Goal: Transaction & Acquisition: Download file/media

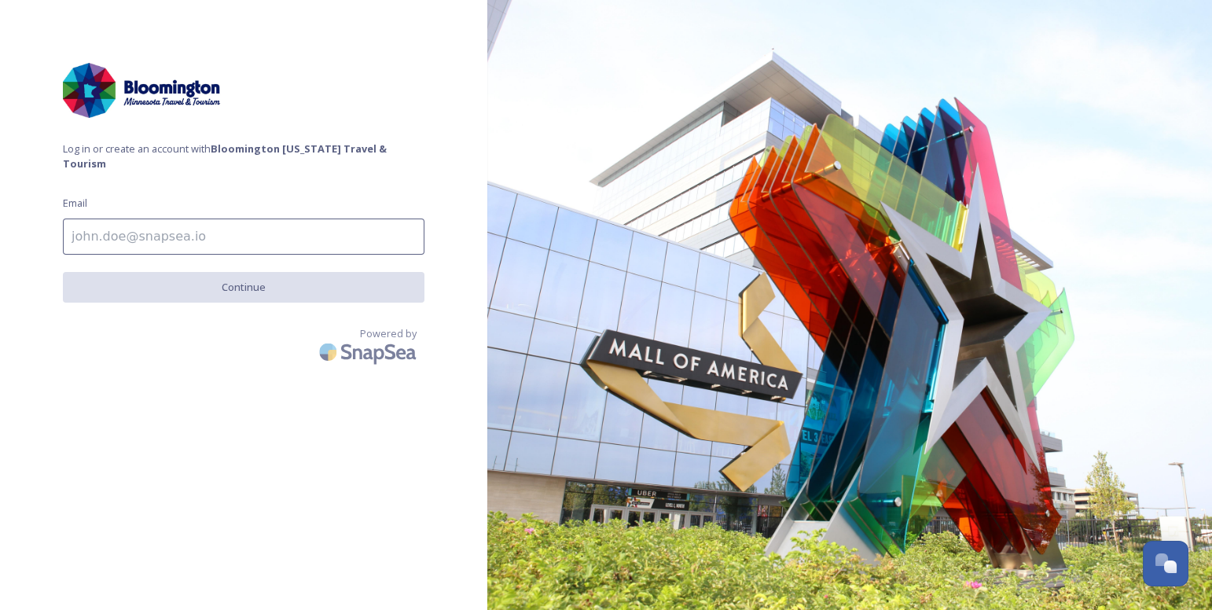
click at [265, 218] on input at bounding box center [243, 236] width 361 height 36
type input "[EMAIL_ADDRESS][DOMAIN_NAME]"
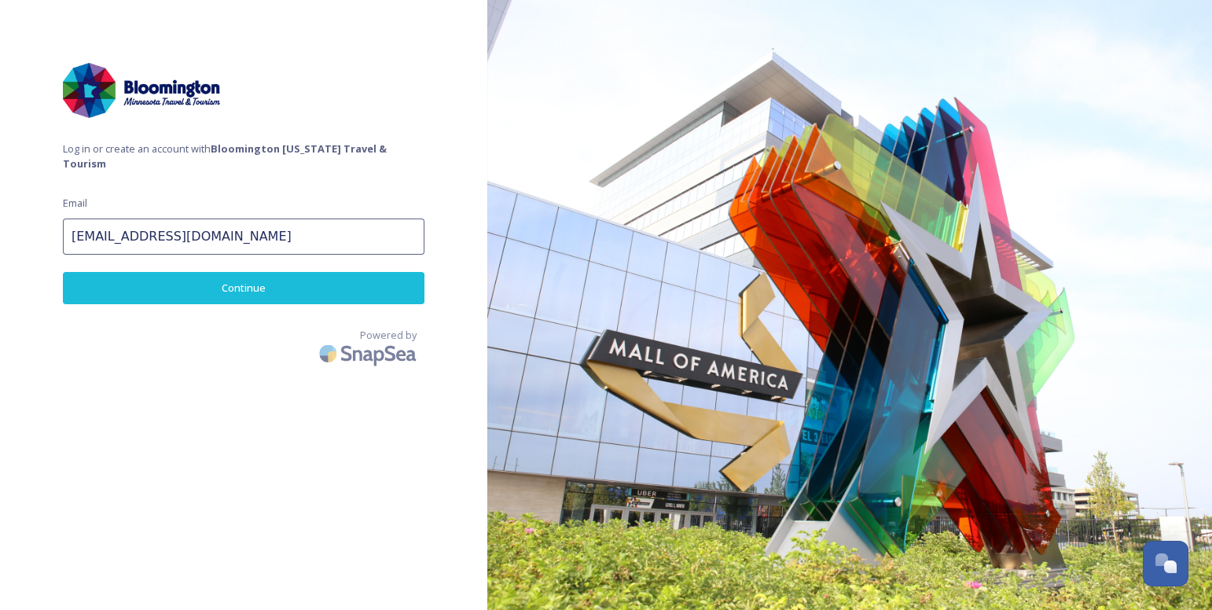
click at [220, 276] on button "Continue" at bounding box center [243, 288] width 361 height 32
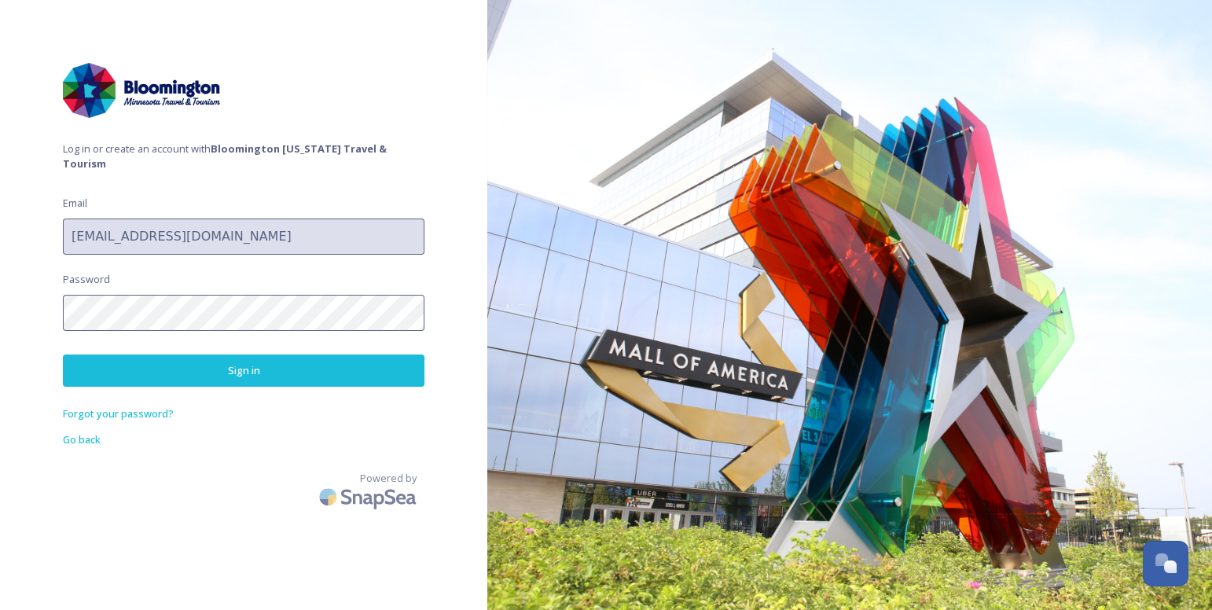
click at [236, 277] on div "Log in or create an account with Bloomington Minnesota Travel & Tourism Email k…" at bounding box center [243, 305] width 487 height 484
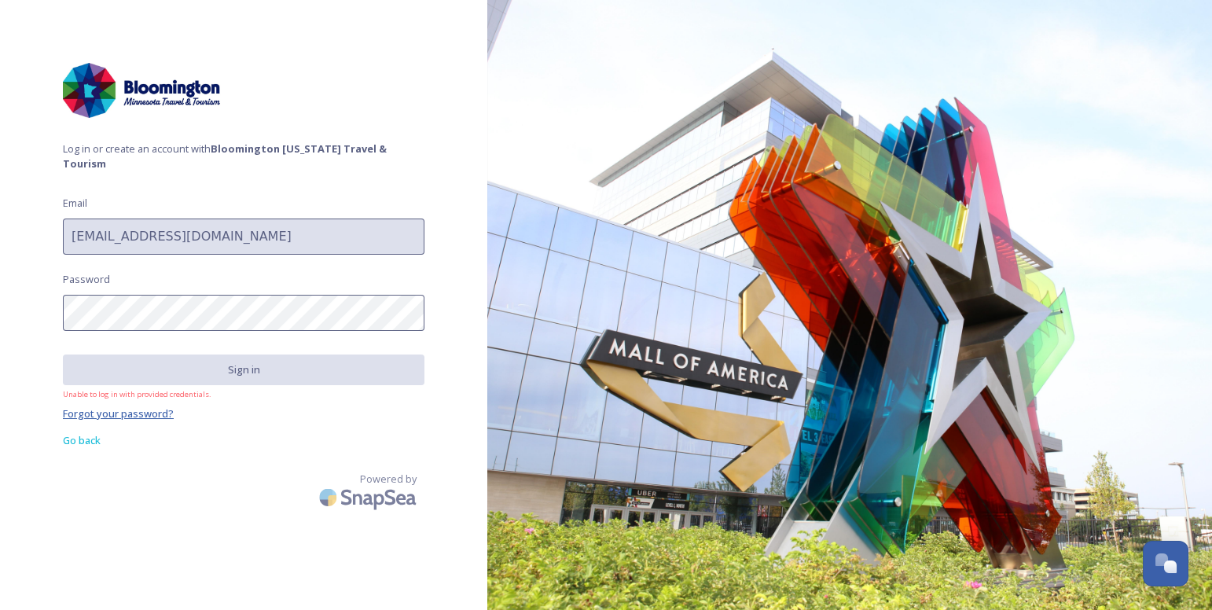
click at [153, 406] on span "Forgot your password?" at bounding box center [118, 413] width 111 height 14
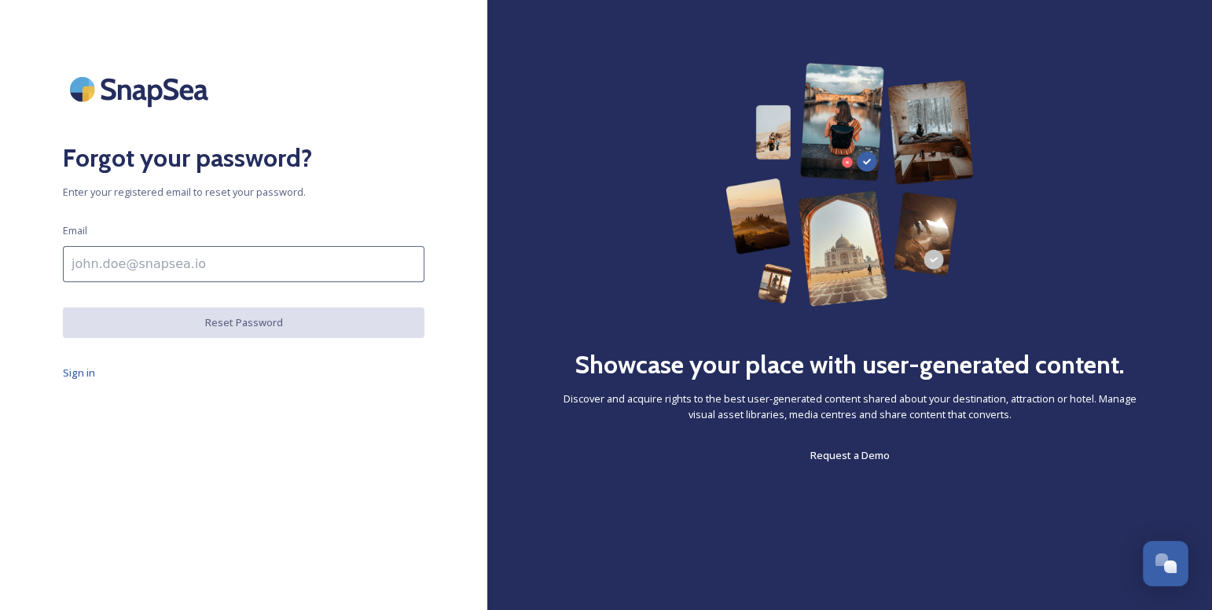
click at [273, 269] on input at bounding box center [243, 264] width 361 height 36
type input "[EMAIL_ADDRESS][DOMAIN_NAME]"
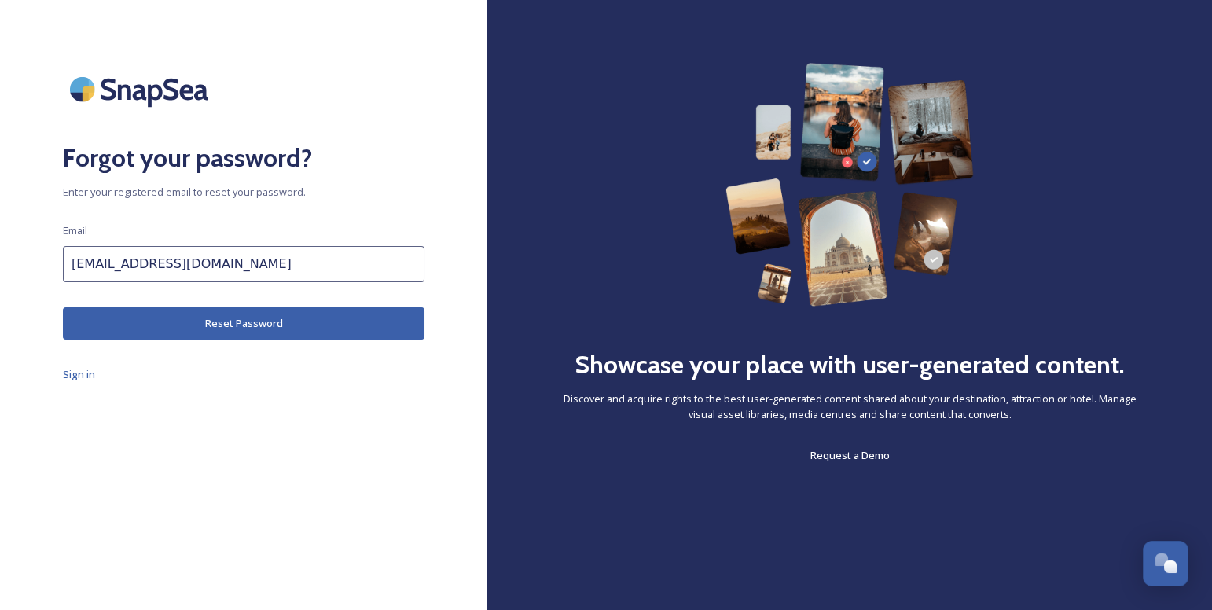
click at [266, 321] on button "Reset Password" at bounding box center [243, 323] width 361 height 32
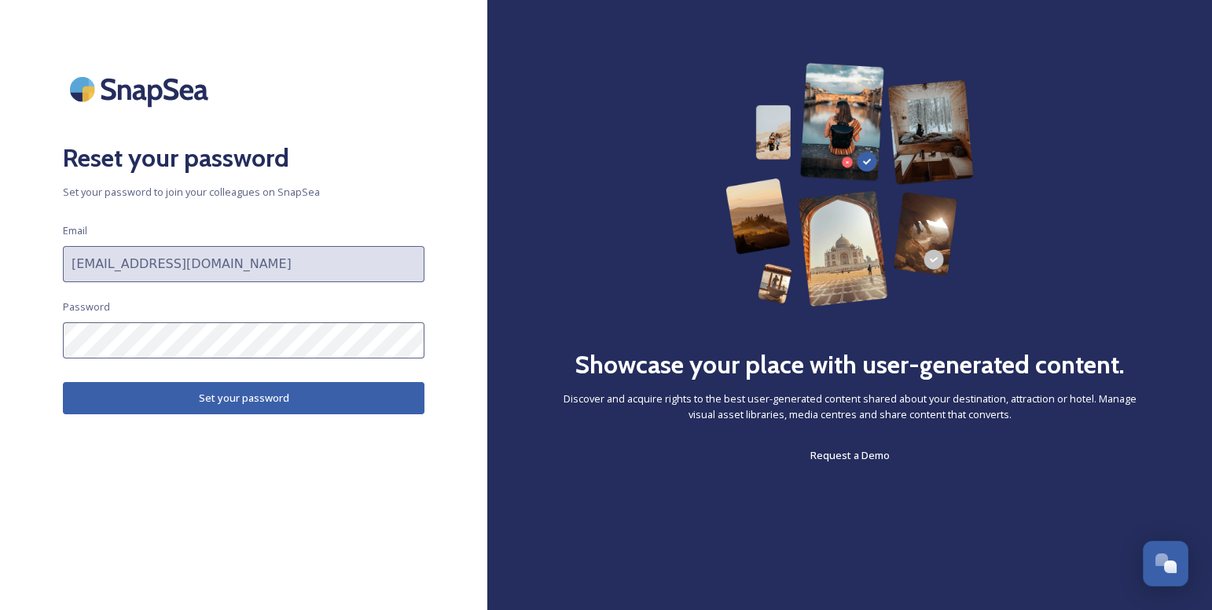
click at [340, 404] on button "Set your password" at bounding box center [243, 398] width 361 height 32
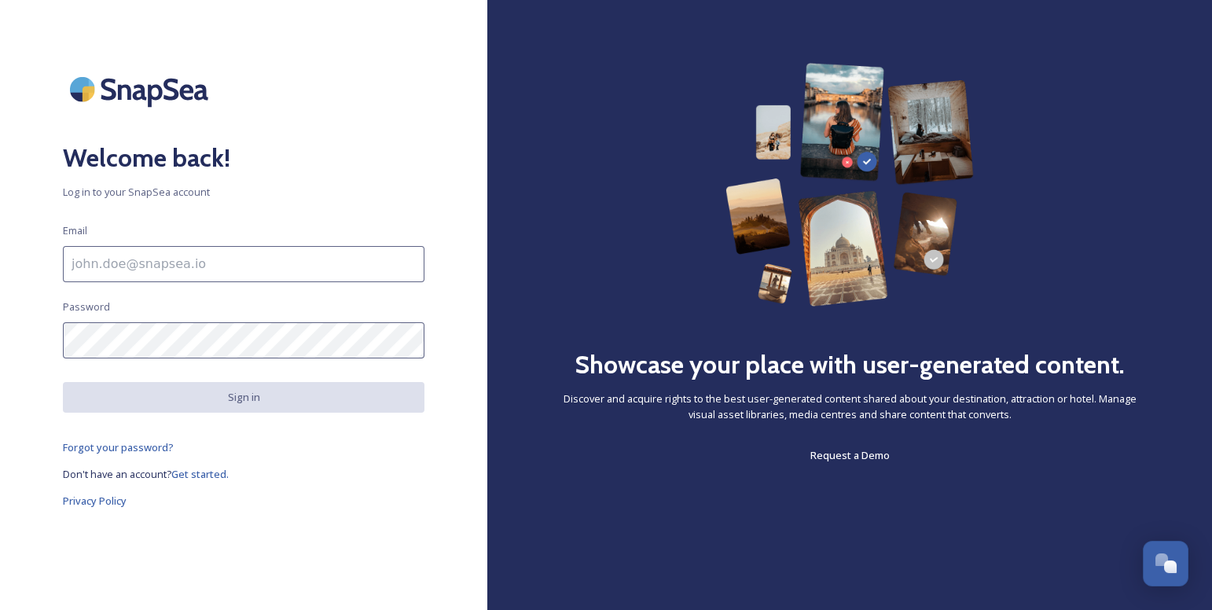
type input "[EMAIL_ADDRESS][DOMAIN_NAME]"
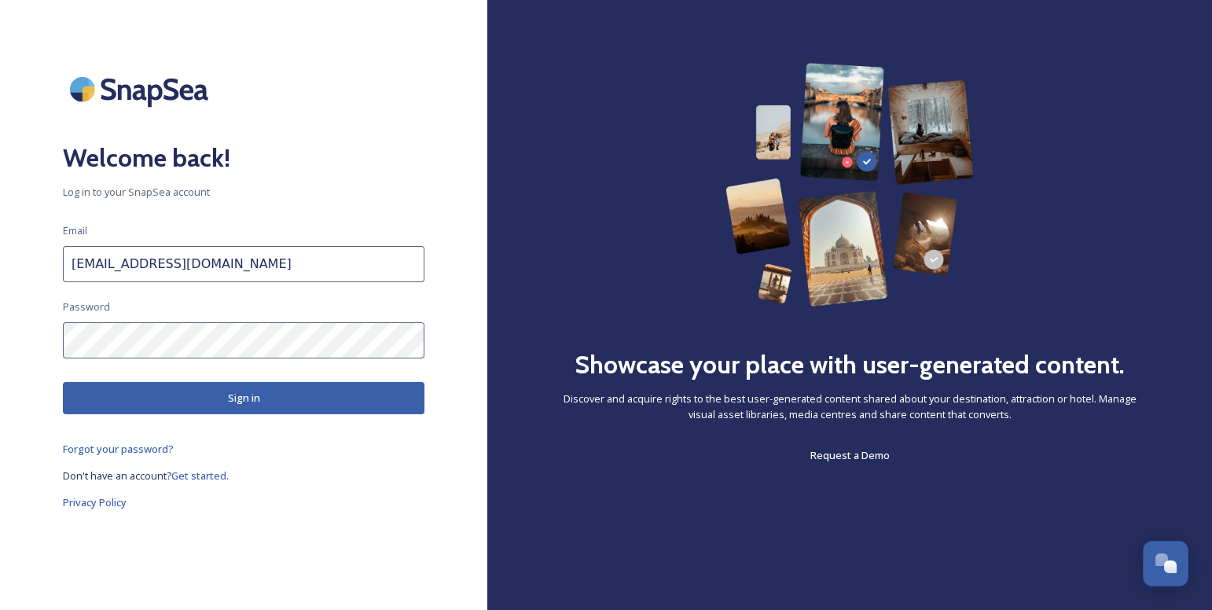
click at [234, 398] on button "Sign in" at bounding box center [243, 398] width 361 height 32
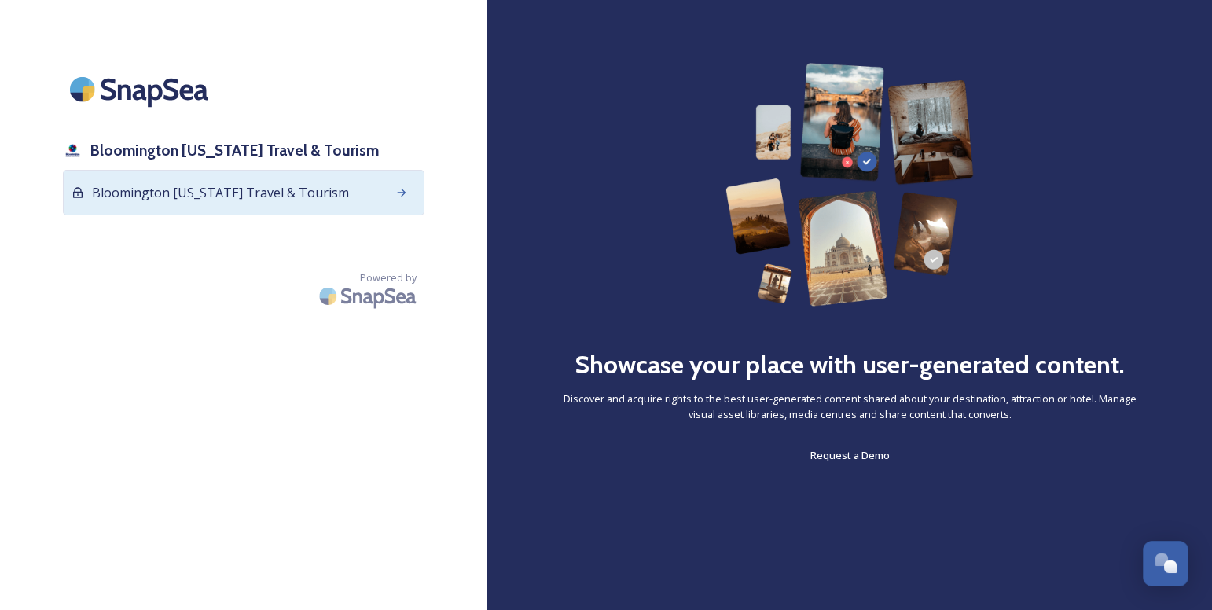
click at [222, 203] on div "Bloomington [US_STATE] Travel & Tourism" at bounding box center [243, 193] width 361 height 46
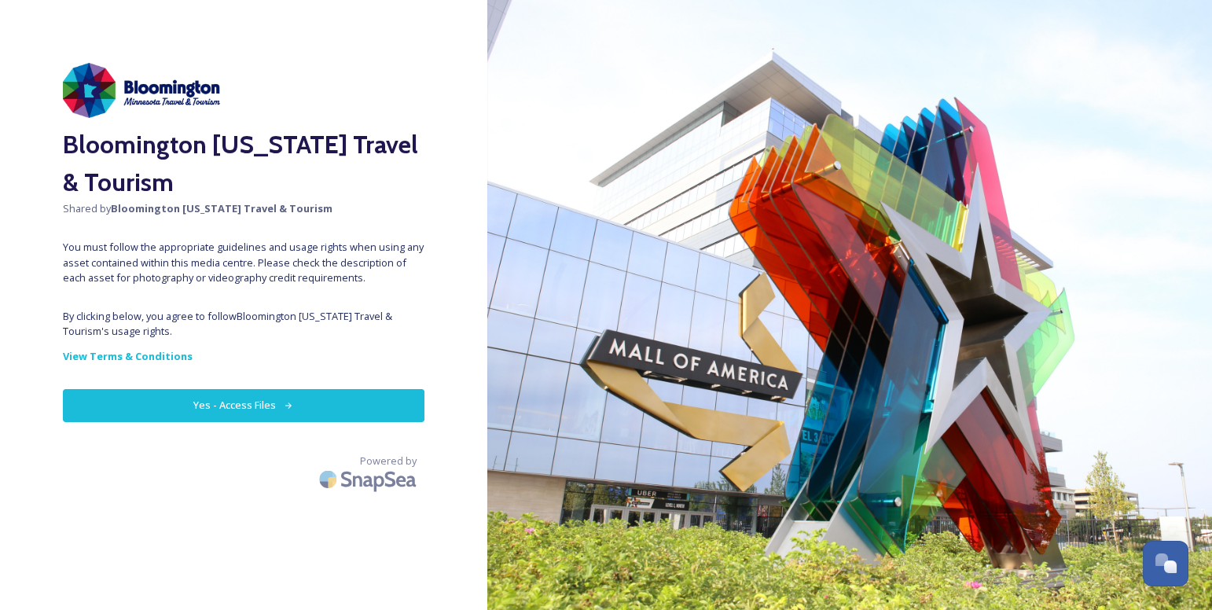
click at [264, 405] on button "Yes - Access Files" at bounding box center [243, 405] width 361 height 32
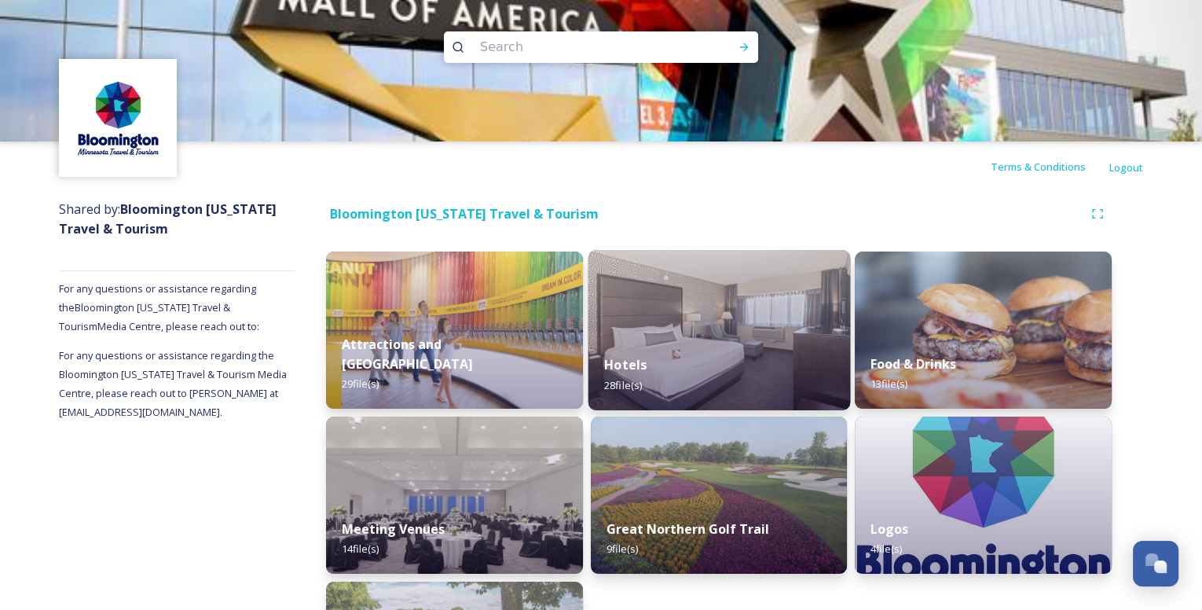
drag, startPoint x: 712, startPoint y: 259, endPoint x: 602, endPoint y: 258, distance: 110.0
click at [595, 255] on img at bounding box center [719, 330] width 262 height 160
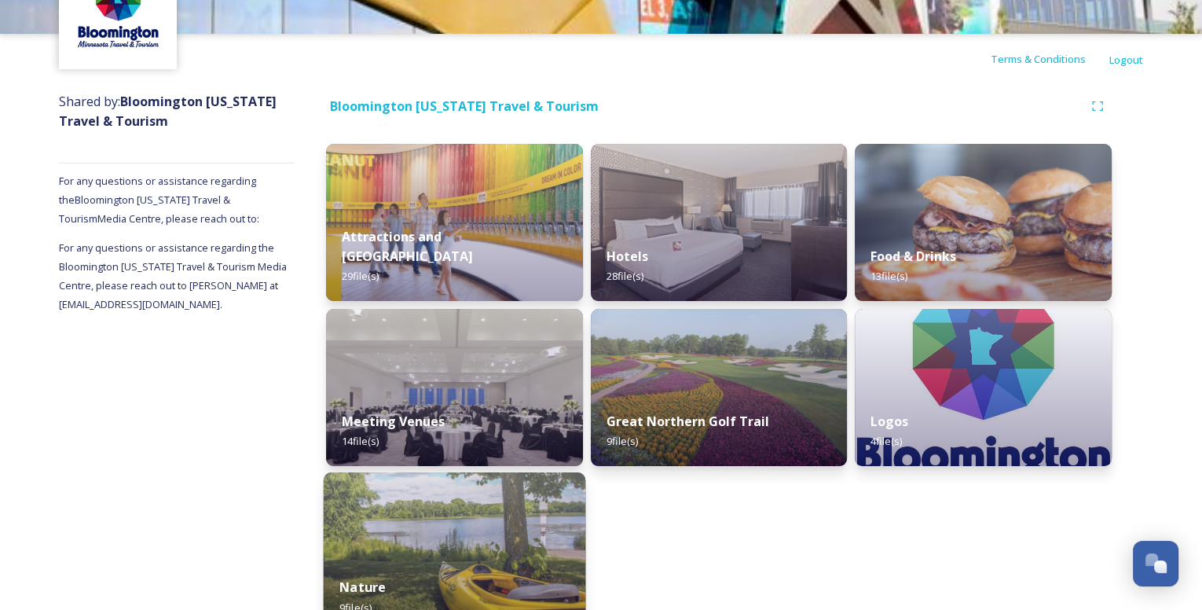
scroll to position [144, 0]
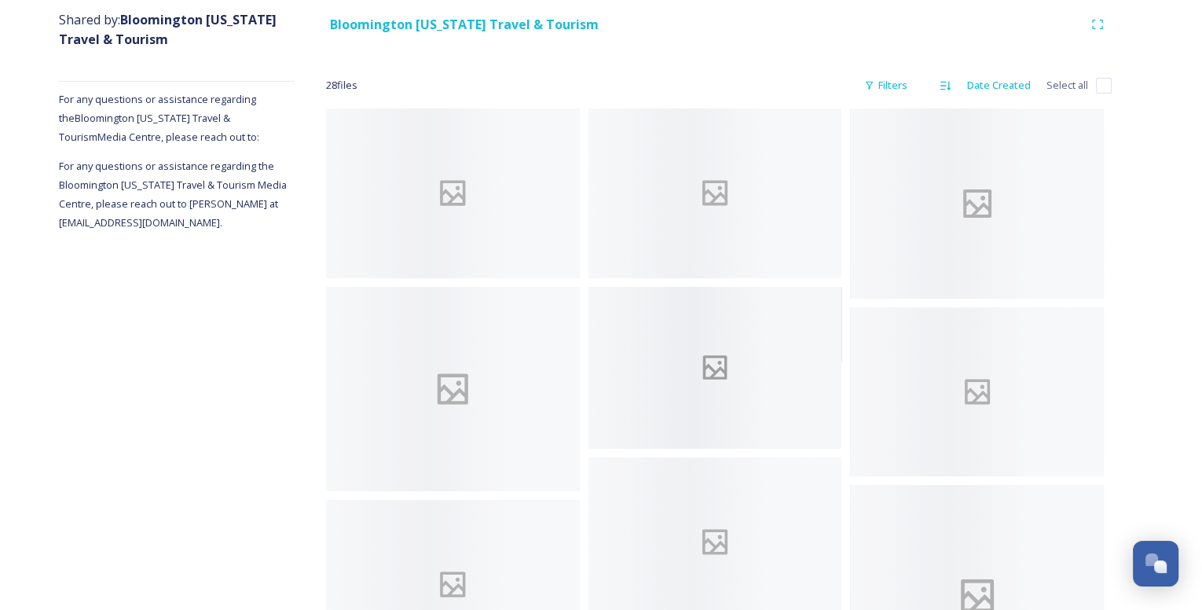
scroll to position [127, 0]
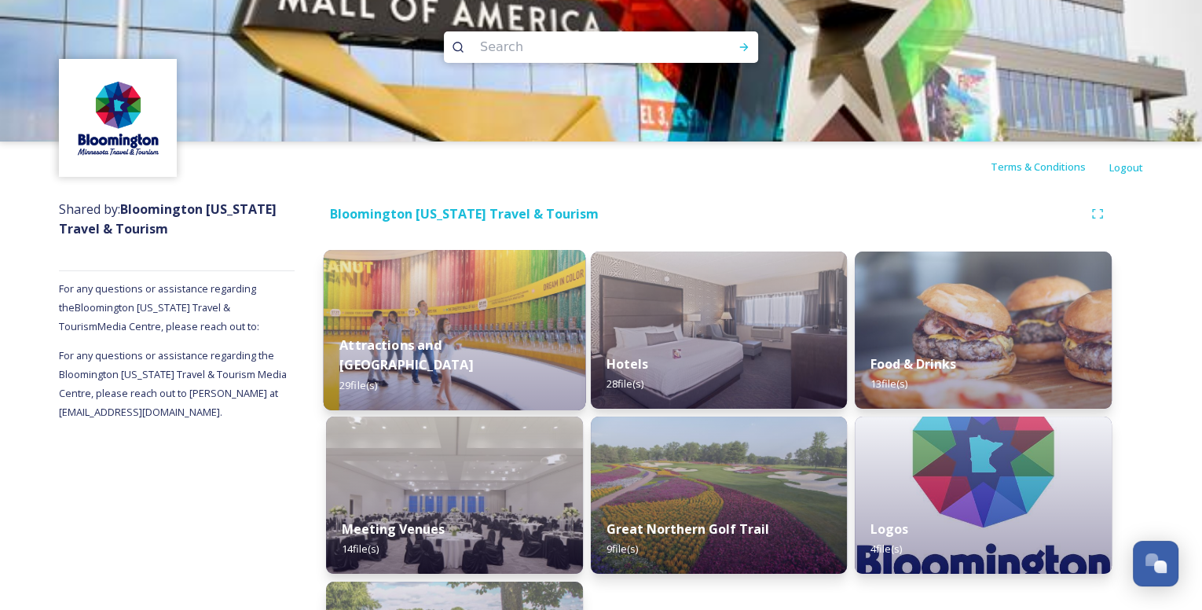
click at [474, 328] on img at bounding box center [455, 330] width 262 height 160
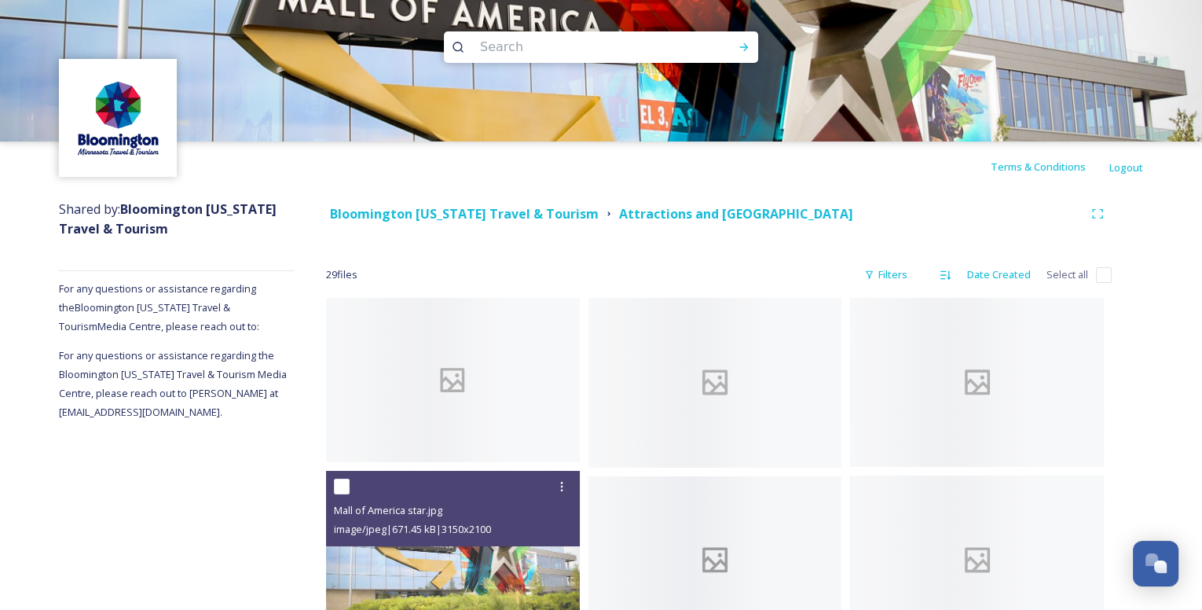
scroll to position [63, 0]
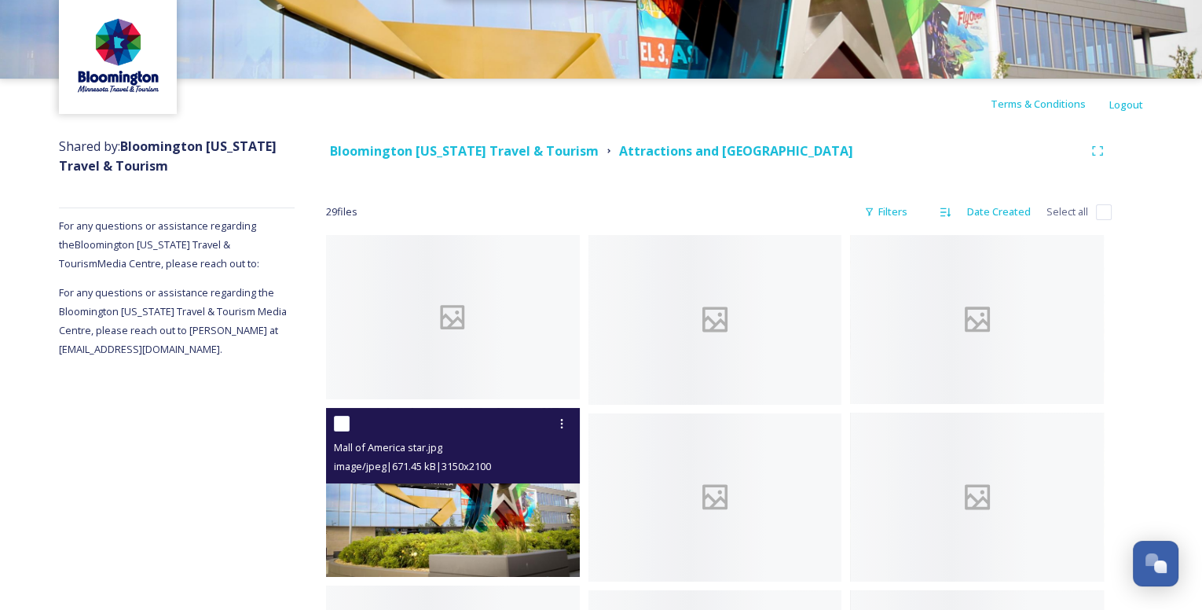
click at [340, 422] on input "checkbox" at bounding box center [342, 424] width 16 height 16
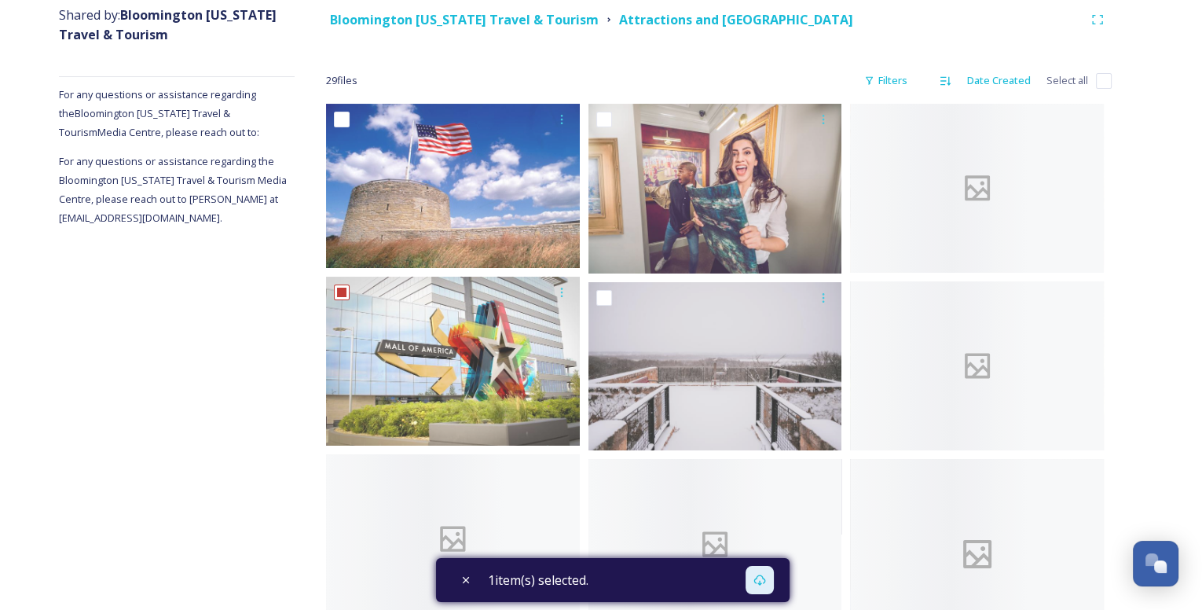
scroll to position [253, 0]
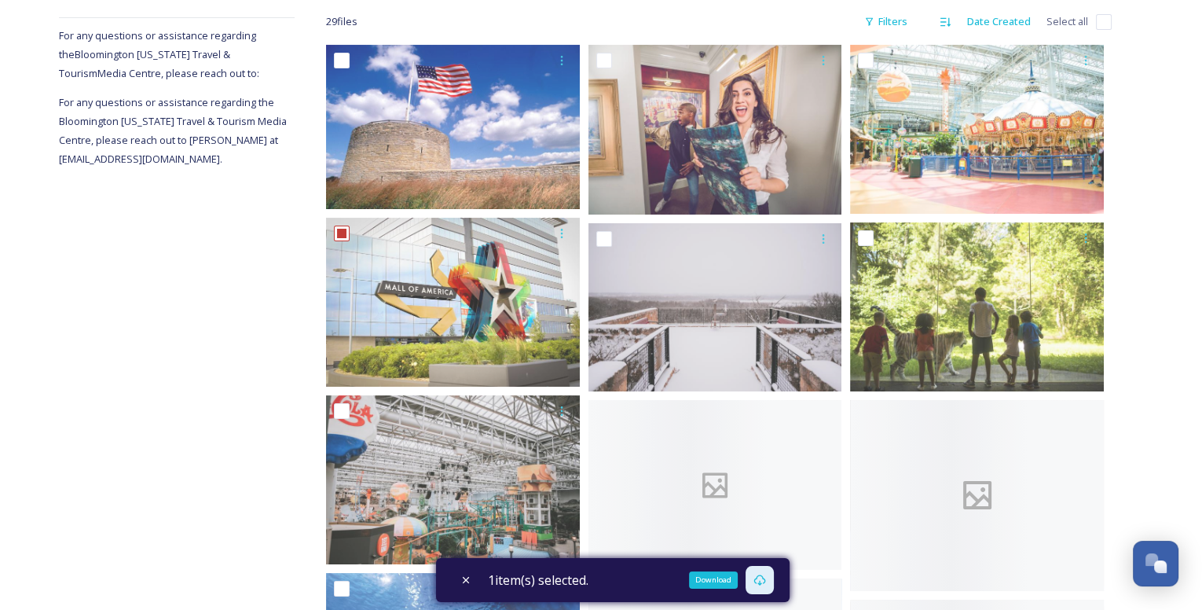
click at [767, 586] on div "Download" at bounding box center [760, 580] width 28 height 28
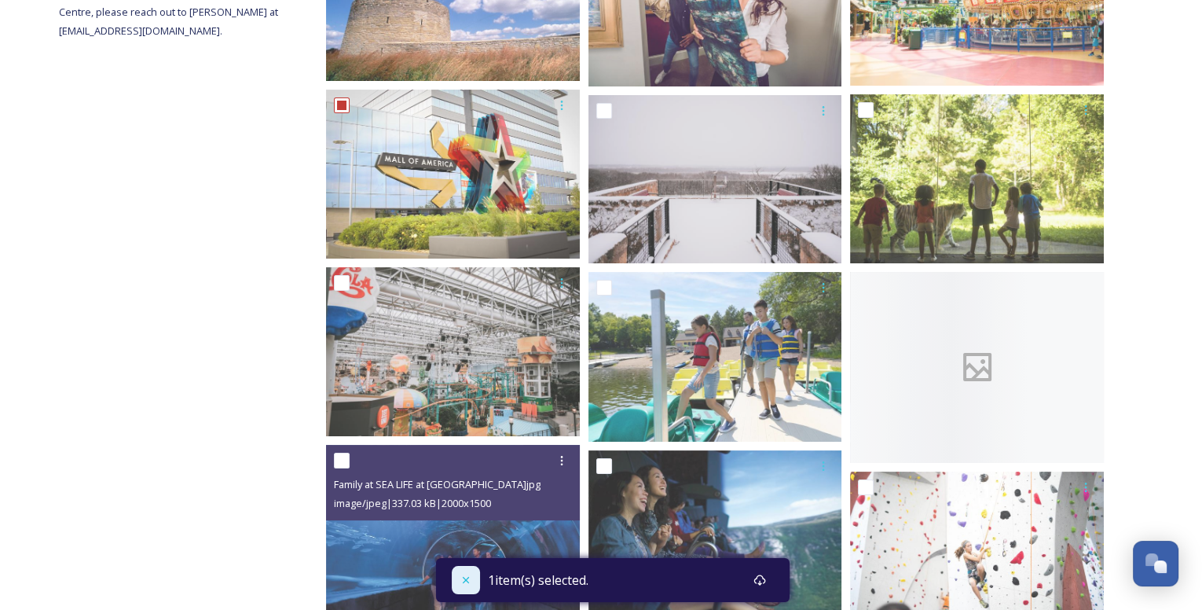
scroll to position [443, 0]
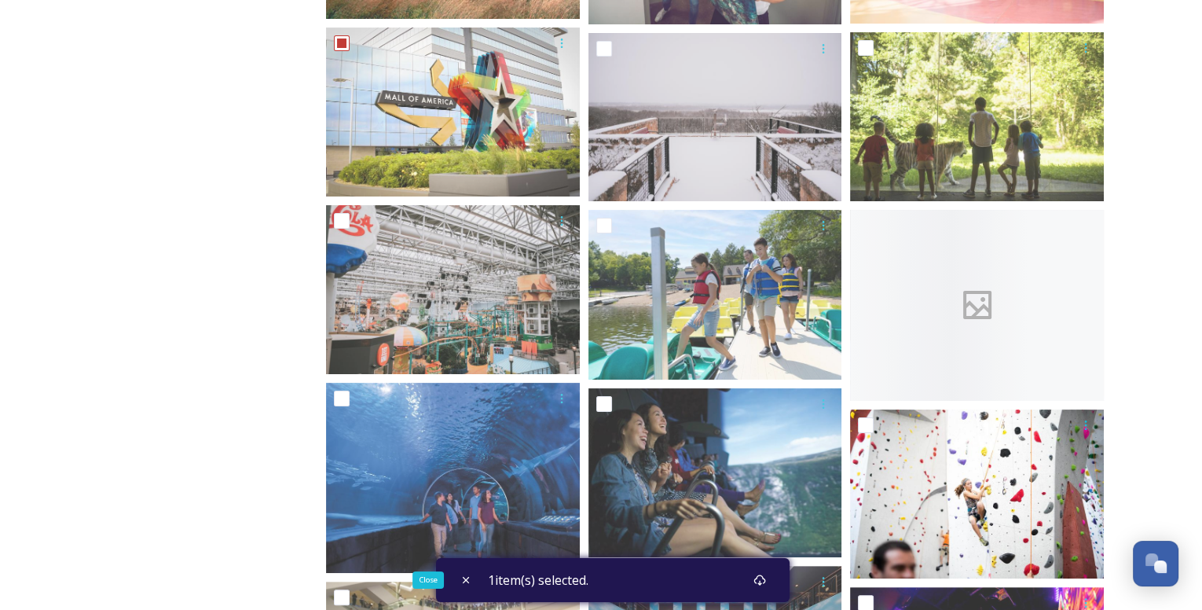
drag, startPoint x: 464, startPoint y: 577, endPoint x: 886, endPoint y: 533, distance: 423.5
click at [464, 577] on icon at bounding box center [466, 580] width 13 height 13
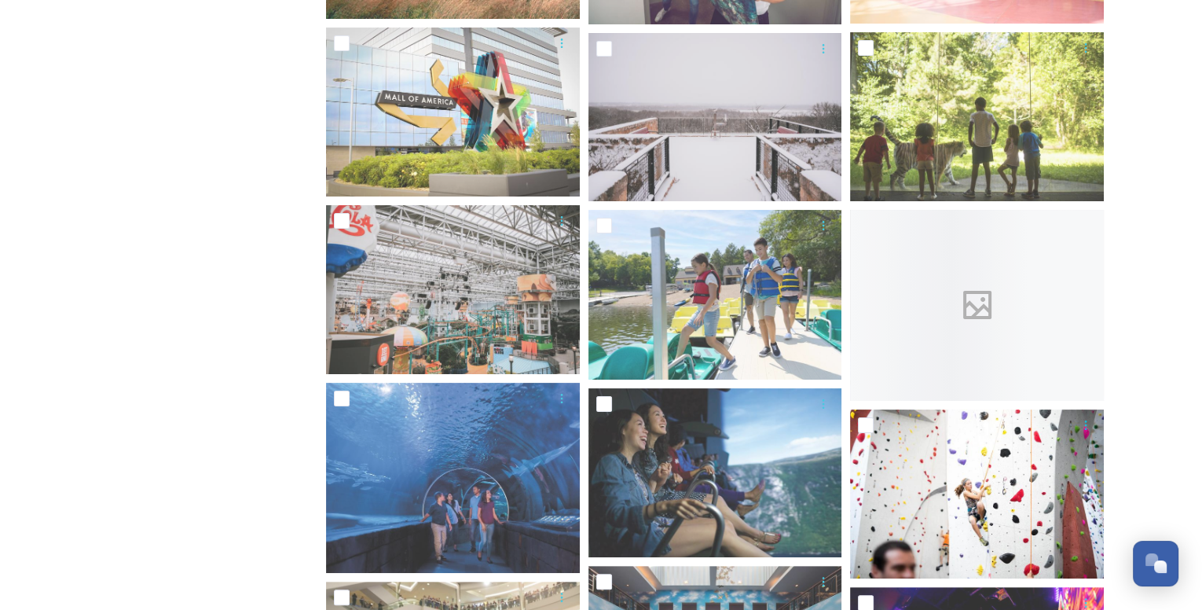
checkbox input "false"
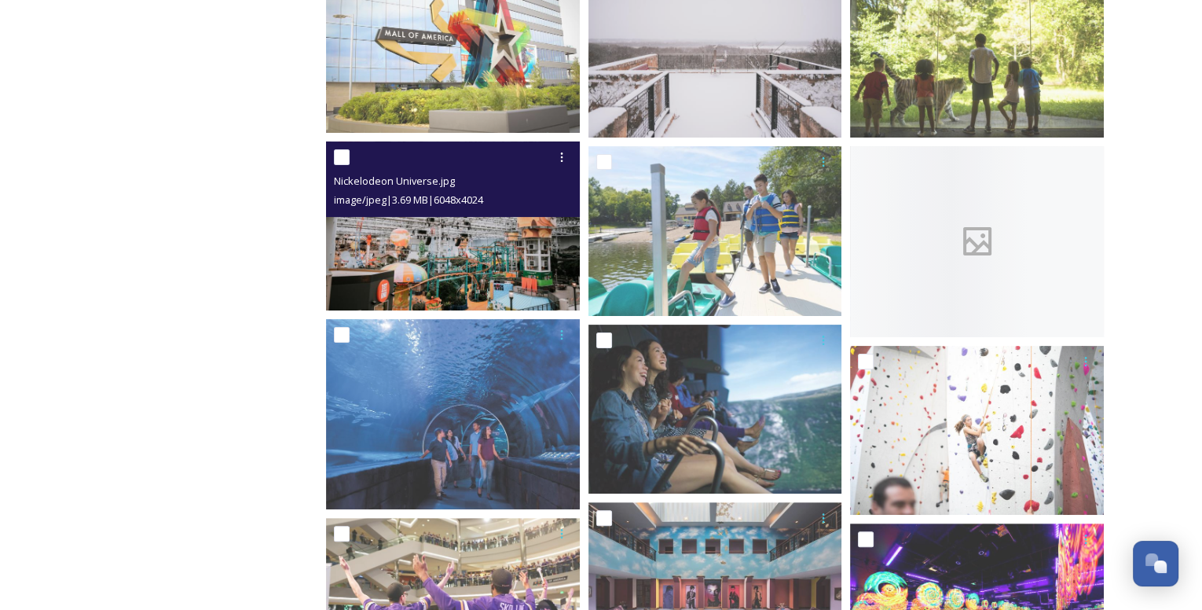
scroll to position [507, 0]
click at [344, 161] on input "checkbox" at bounding box center [342, 157] width 16 height 16
checkbox input "true"
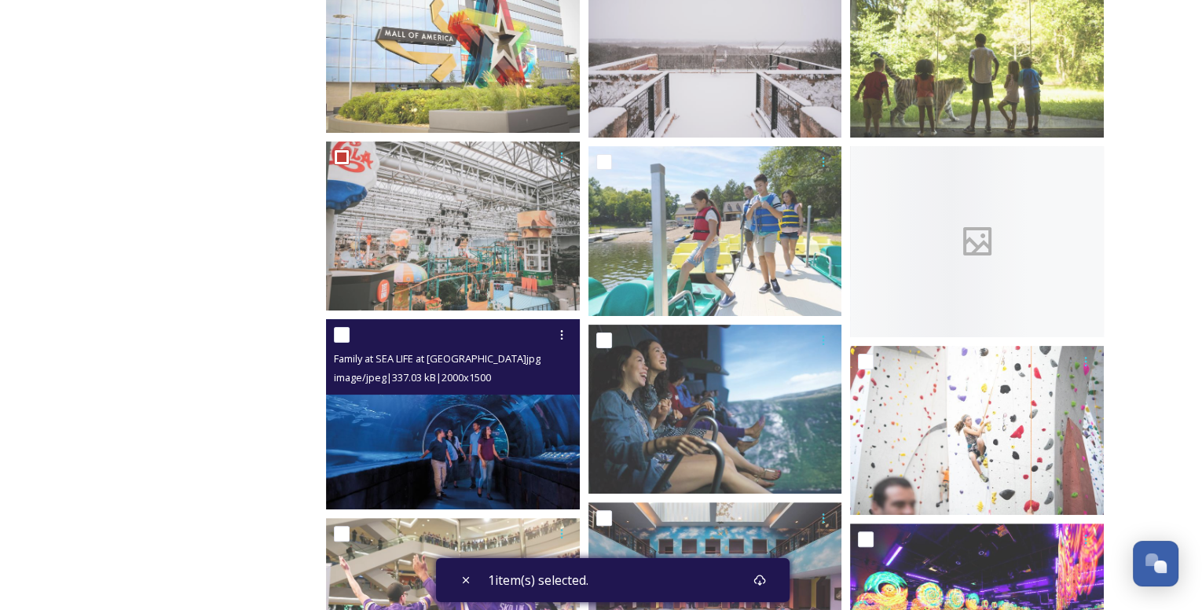
click at [339, 336] on input "checkbox" at bounding box center [342, 335] width 16 height 16
checkbox input "true"
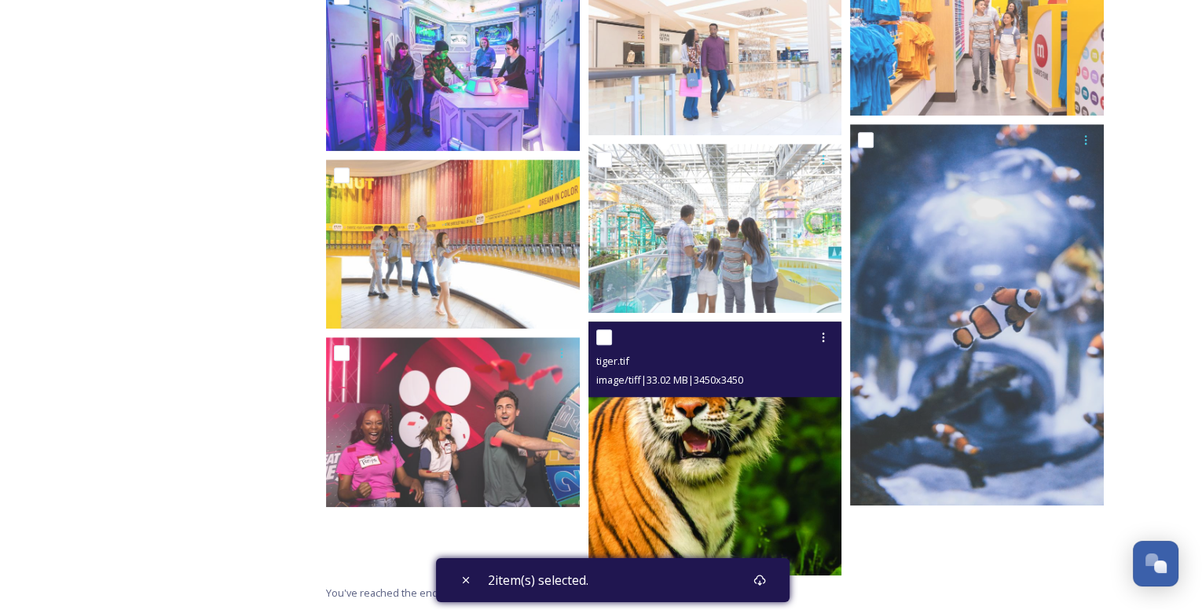
scroll to position [1514, 0]
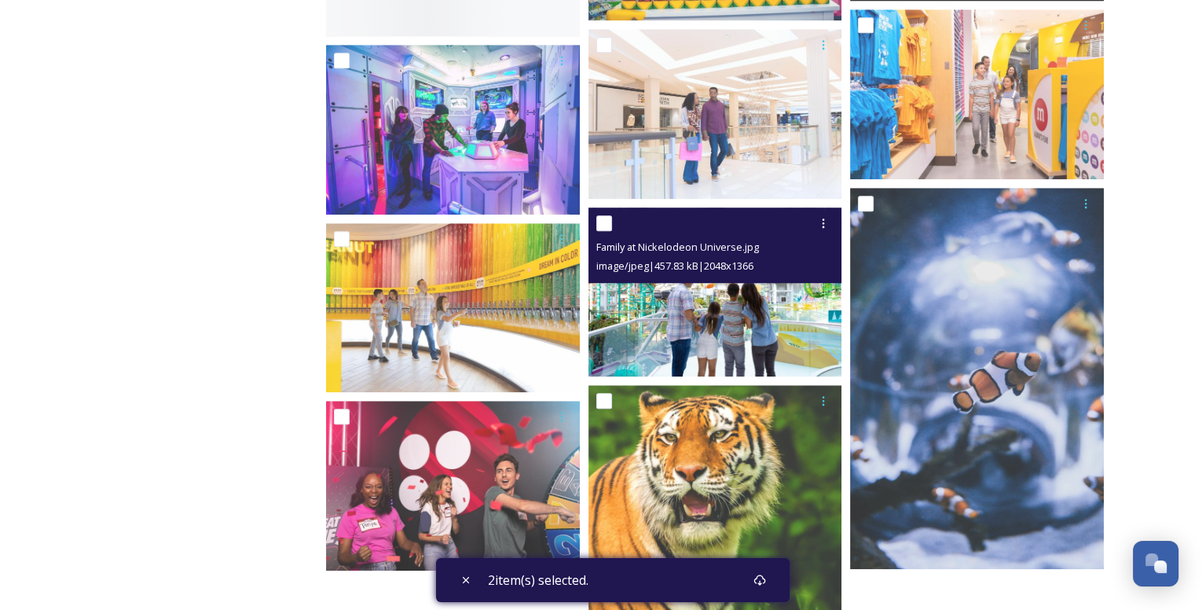
click at [596, 222] on input "checkbox" at bounding box center [604, 223] width 16 height 16
checkbox input "true"
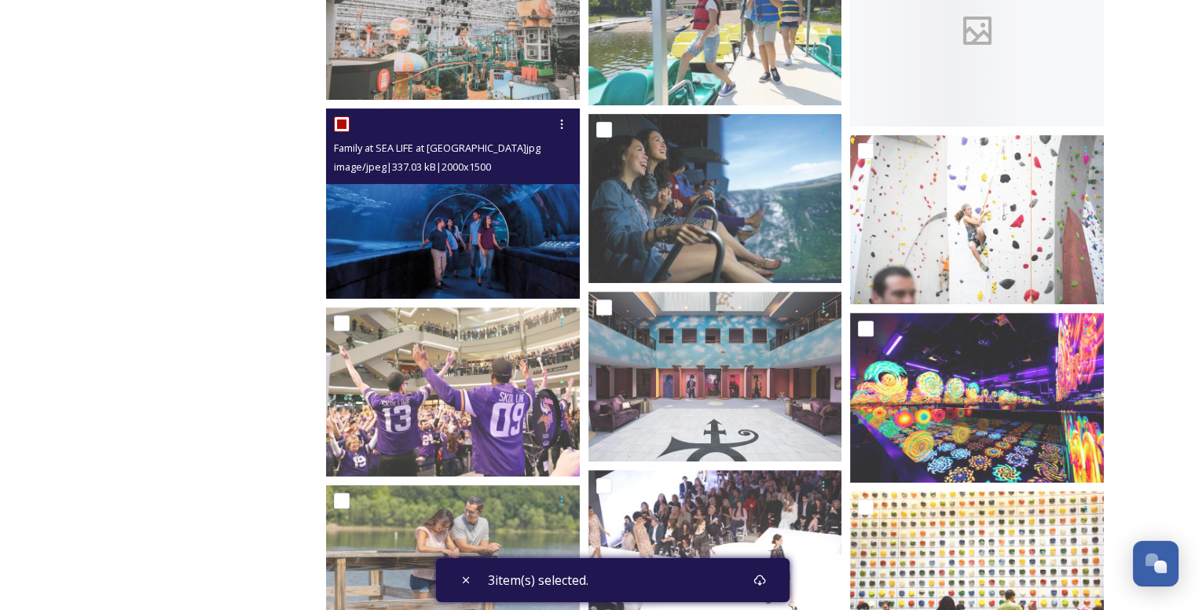
scroll to position [563, 0]
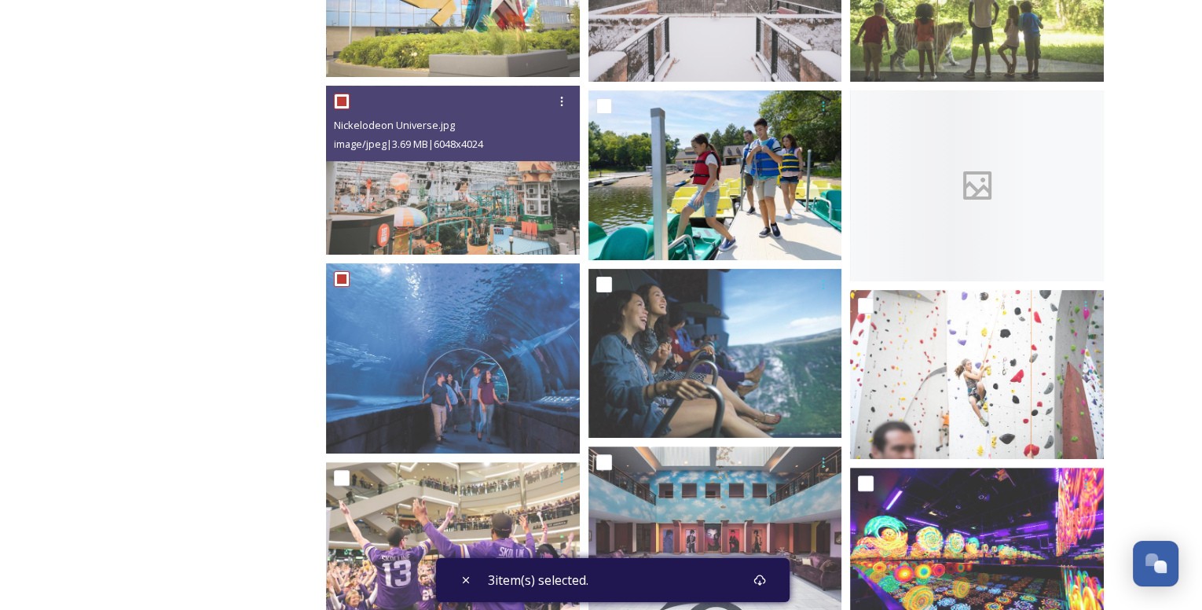
drag, startPoint x: 345, startPoint y: 105, endPoint x: 597, endPoint y: 167, distance: 259.8
click at [345, 105] on input "checkbox" at bounding box center [342, 102] width 16 height 16
checkbox input "false"
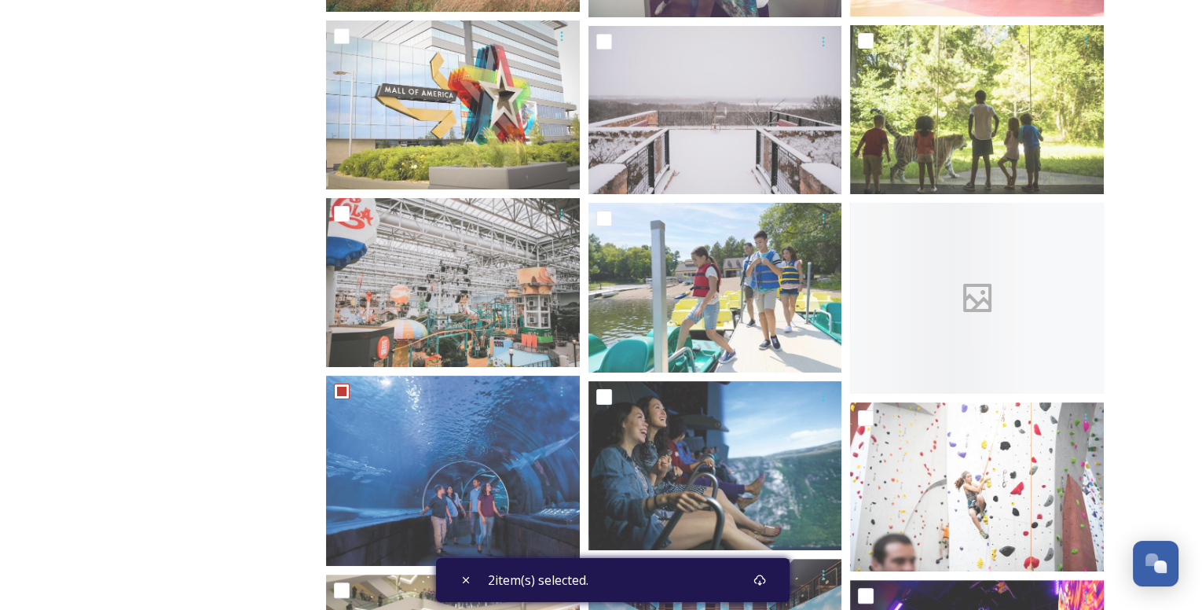
scroll to position [436, 0]
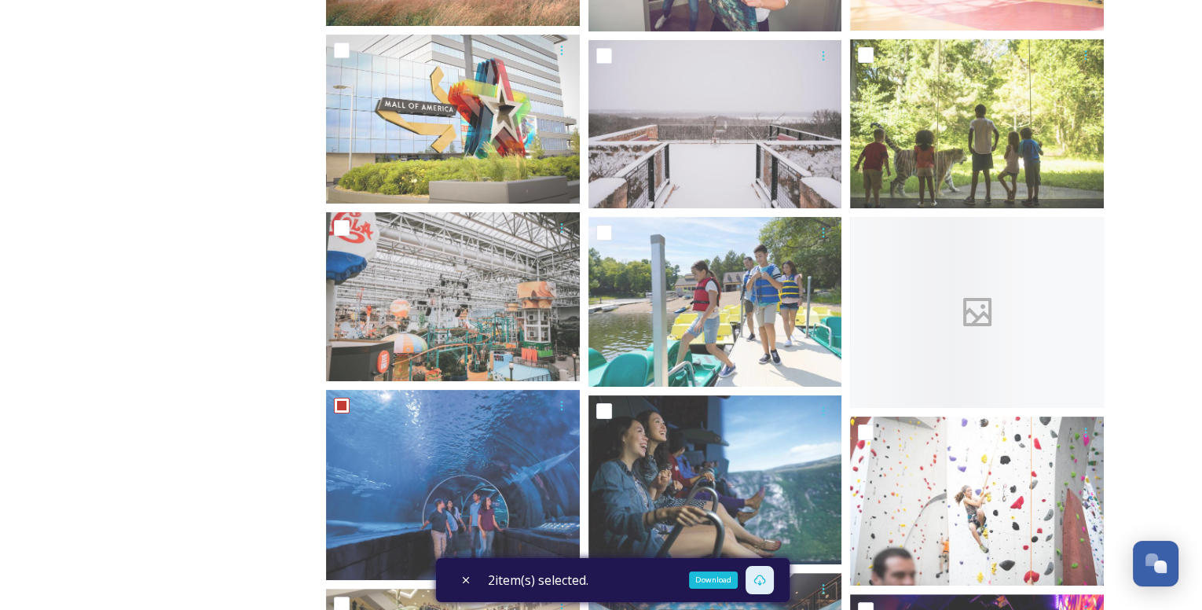
click at [771, 578] on div "Download" at bounding box center [760, 580] width 28 height 28
